Goal: Check status: Check status

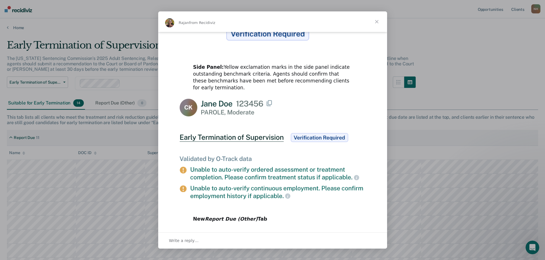
scroll to position [263, 0]
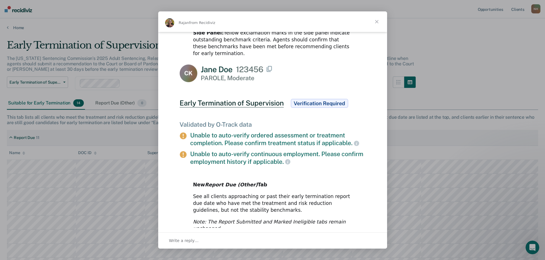
click at [376, 23] on span "Close" at bounding box center [376, 21] width 21 height 21
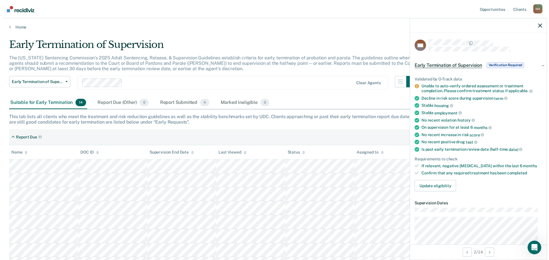
scroll to position [0, 0]
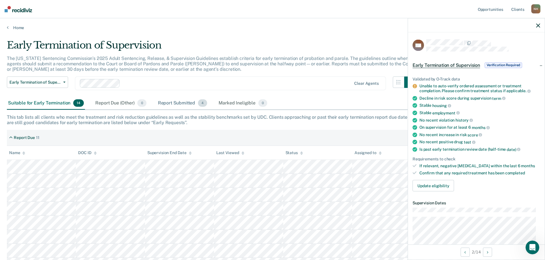
click at [175, 104] on div "Report Submitted 4" at bounding box center [183, 103] width 52 height 13
